Goal: Transaction & Acquisition: Purchase product/service

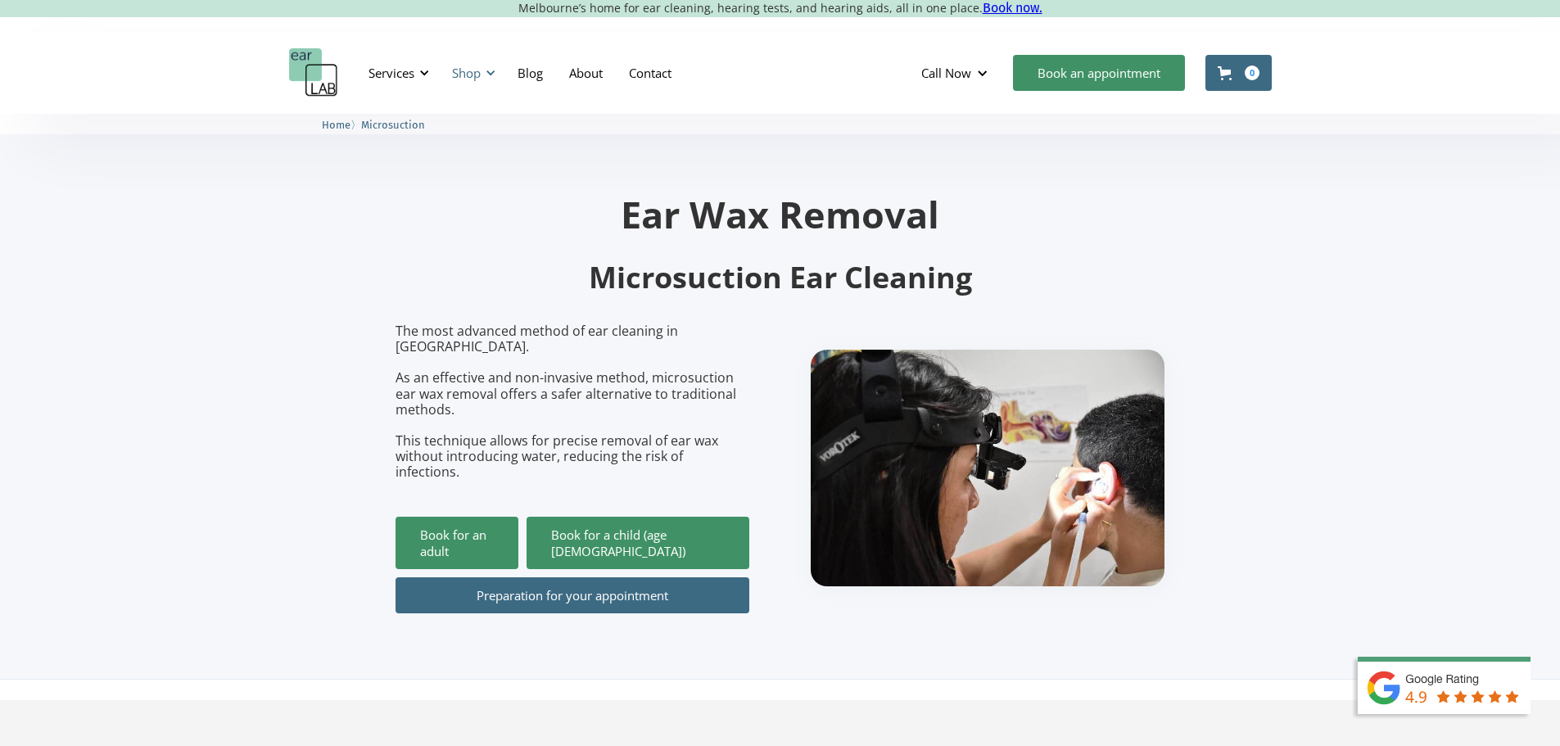
click at [470, 69] on div "Shop" at bounding box center [466, 73] width 29 height 16
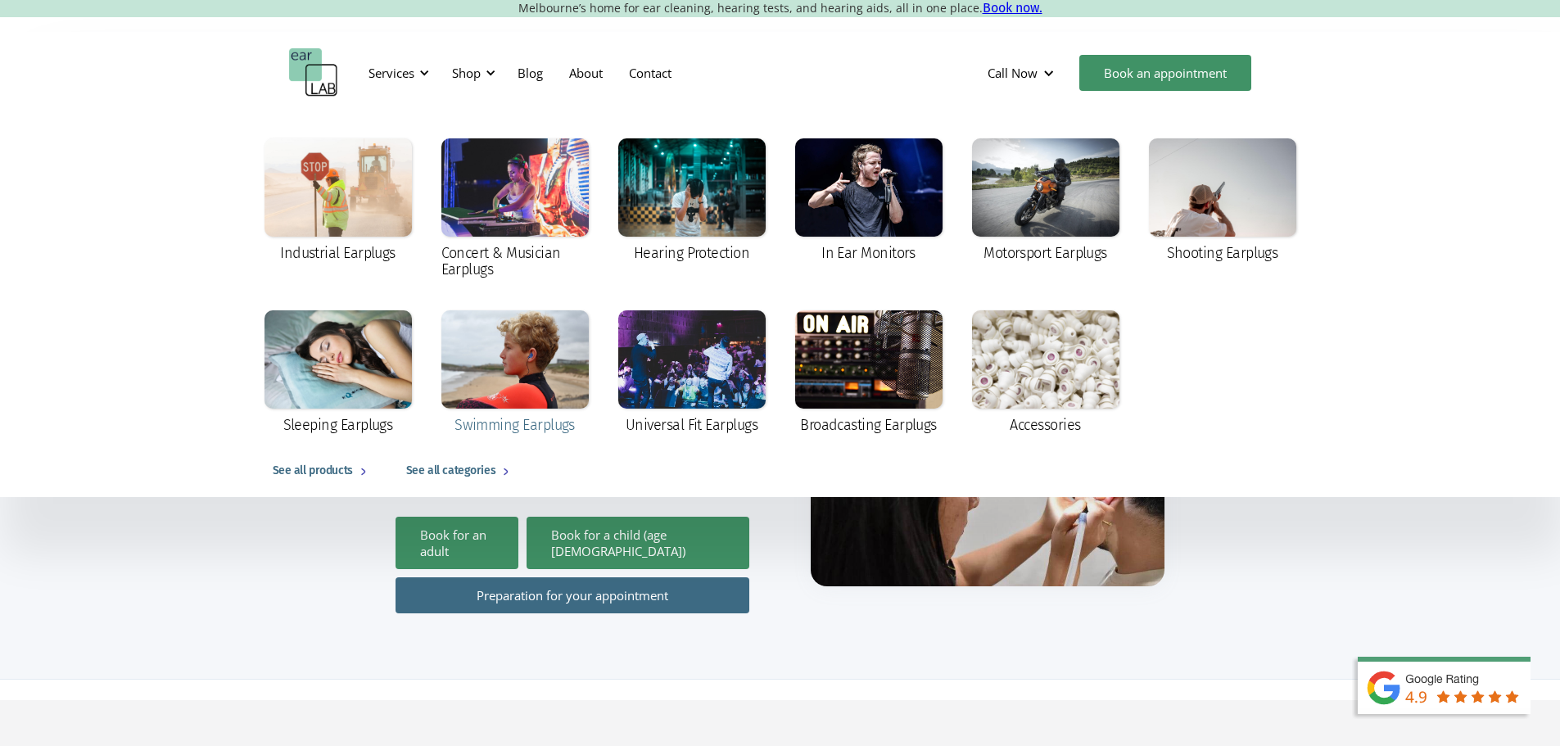
click at [449, 368] on div at bounding box center [514, 359] width 147 height 98
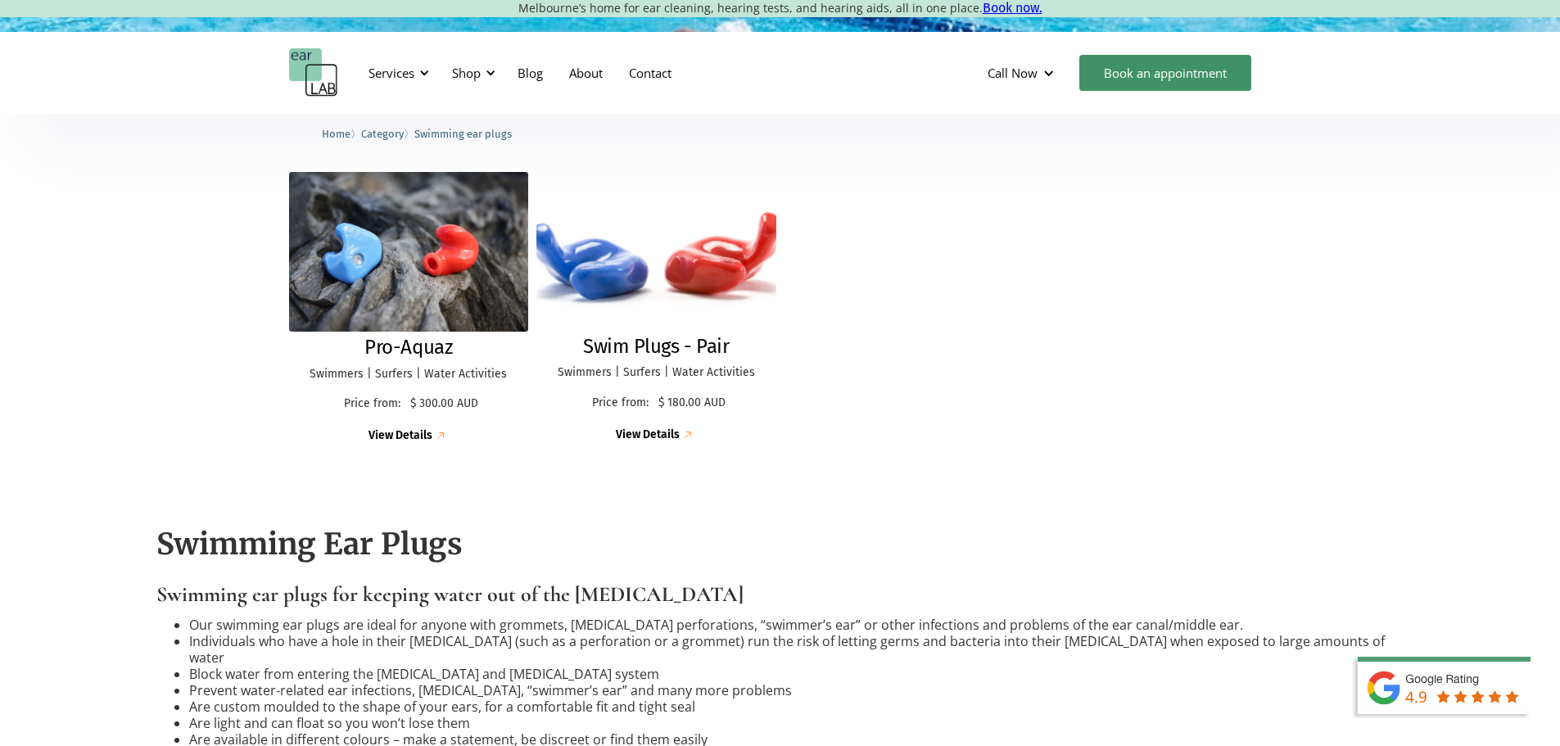
click at [654, 278] on img at bounding box center [656, 251] width 264 height 174
click at [598, 264] on img at bounding box center [656, 251] width 260 height 173
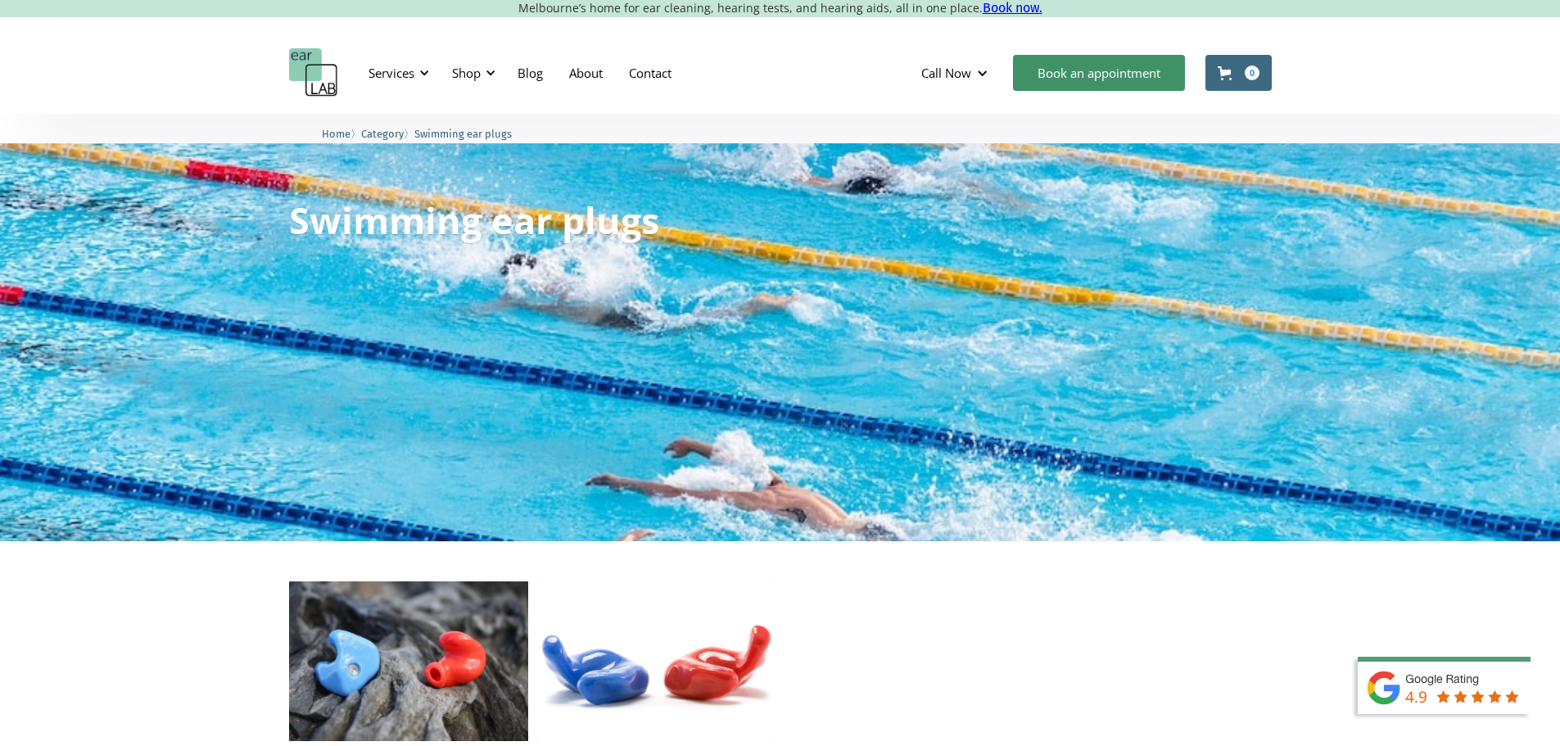
scroll to position [409, 0]
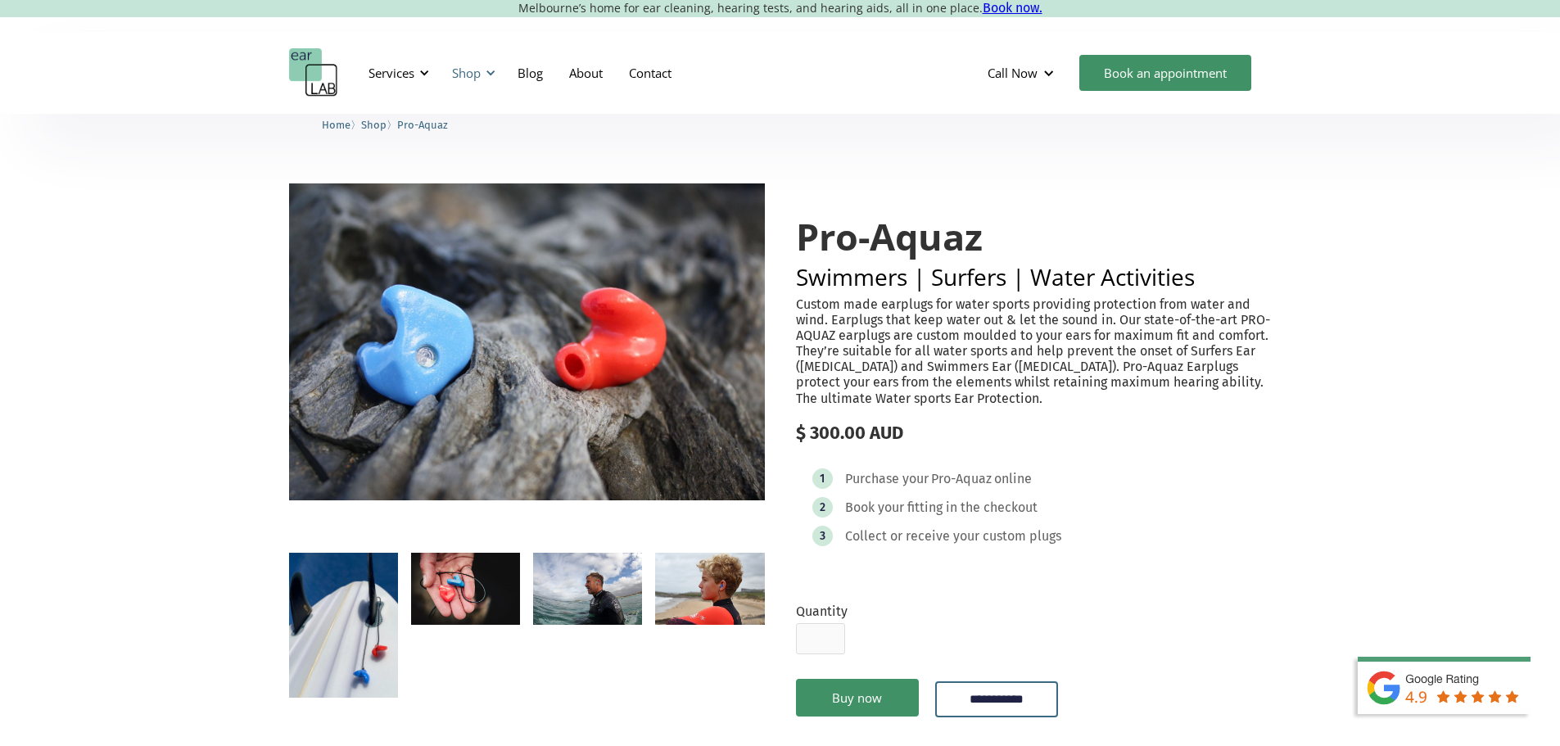
click at [483, 72] on div "Shop" at bounding box center [471, 72] width 58 height 49
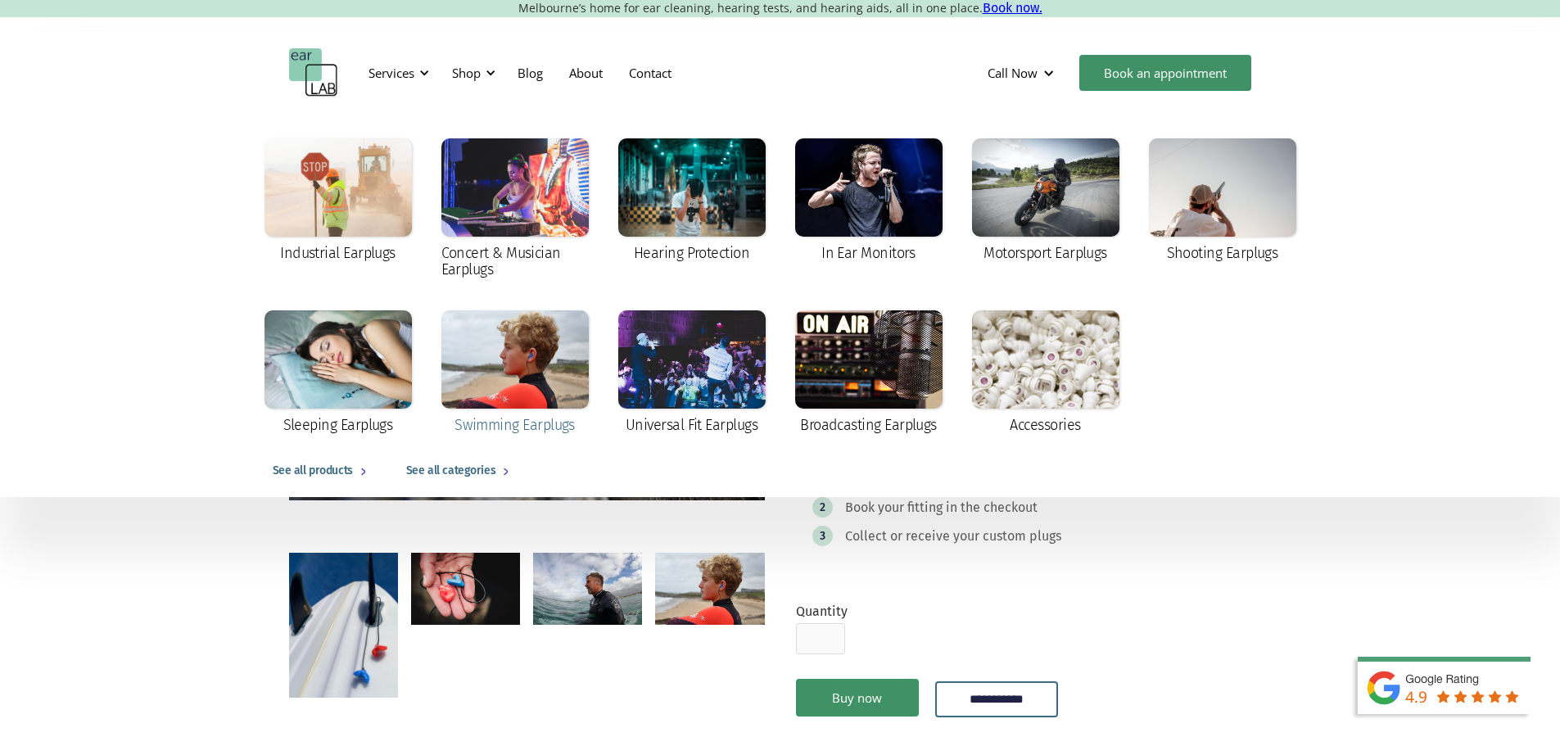
click at [518, 364] on div at bounding box center [514, 359] width 147 height 98
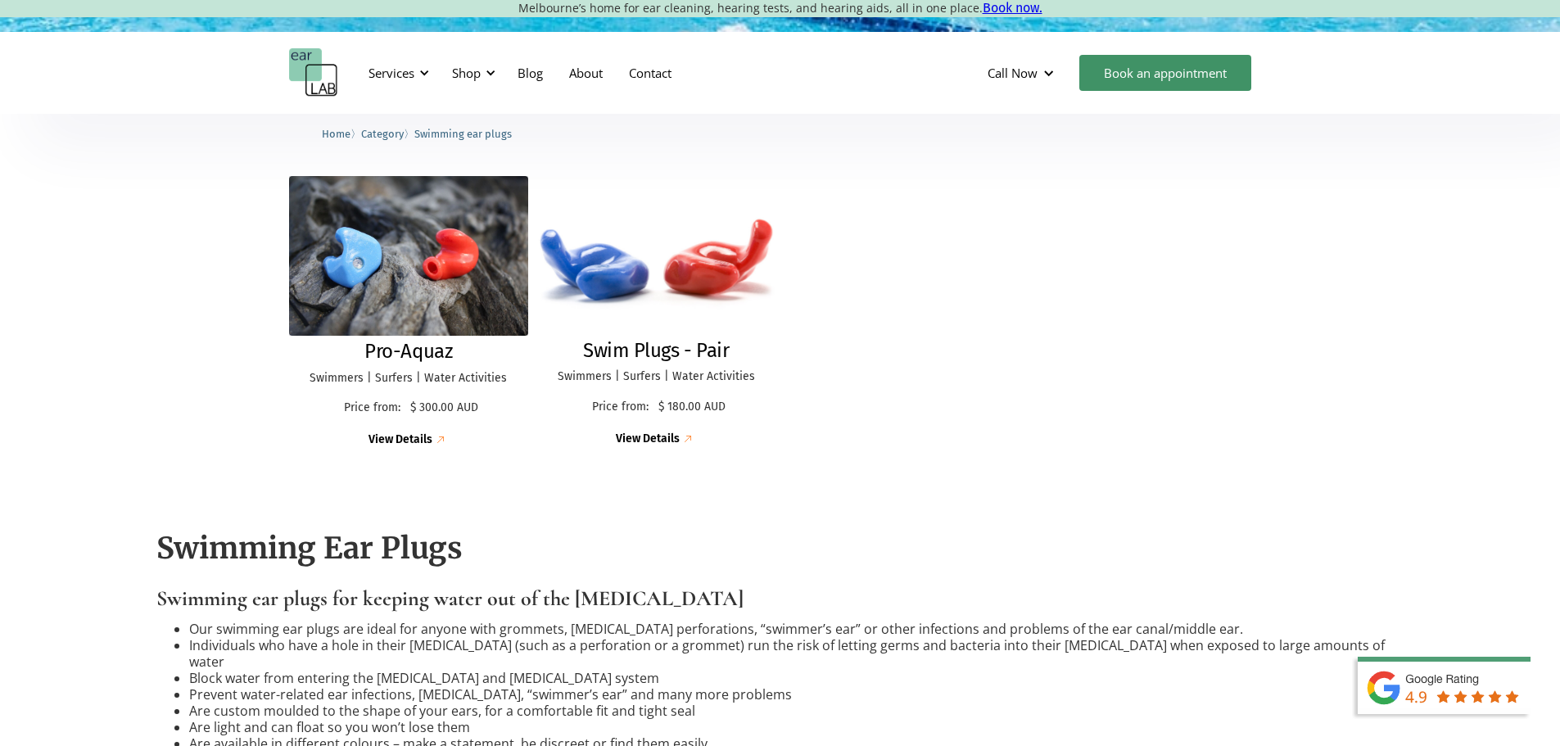
scroll to position [409, 0]
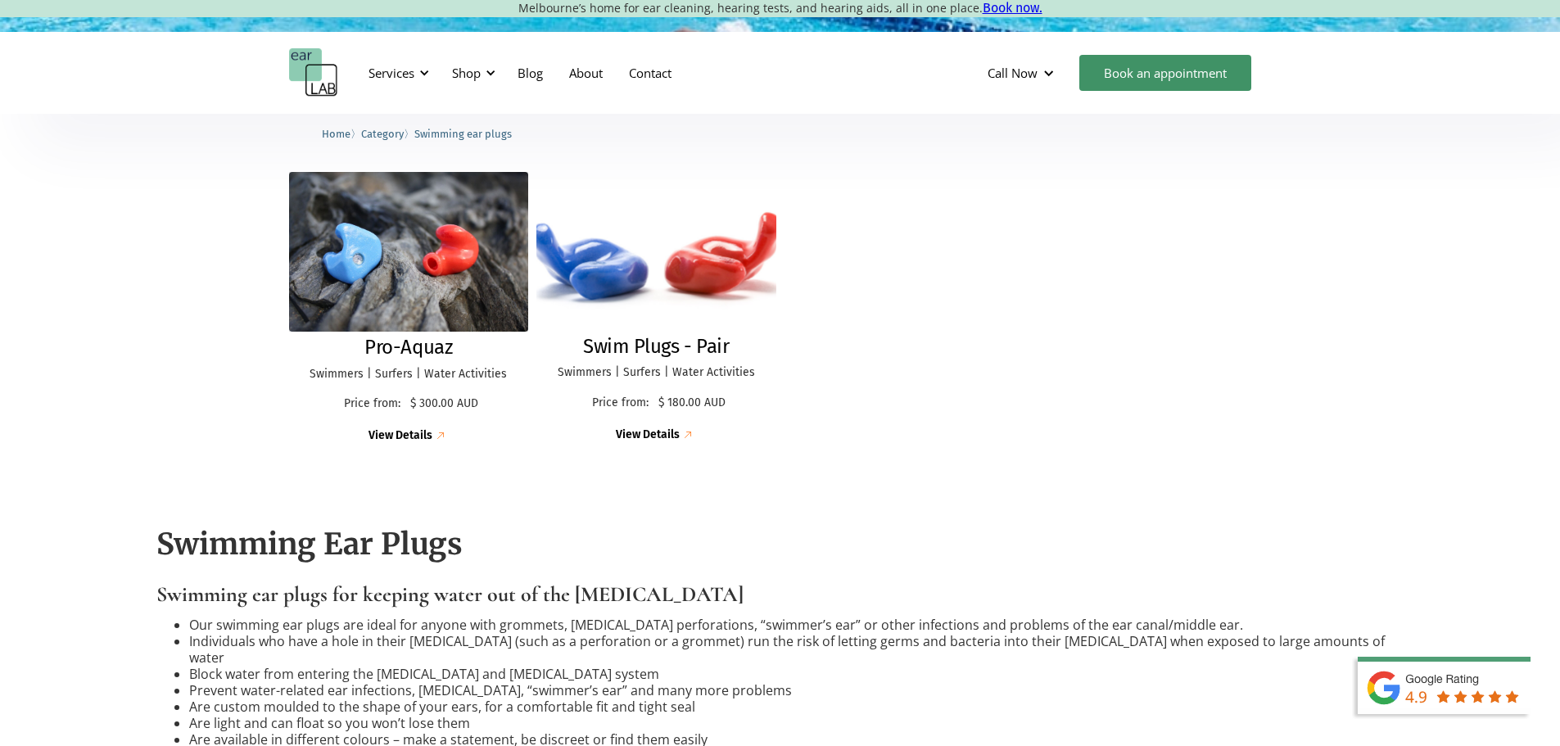
click at [676, 273] on img at bounding box center [656, 251] width 264 height 174
